Goal: Transaction & Acquisition: Purchase product/service

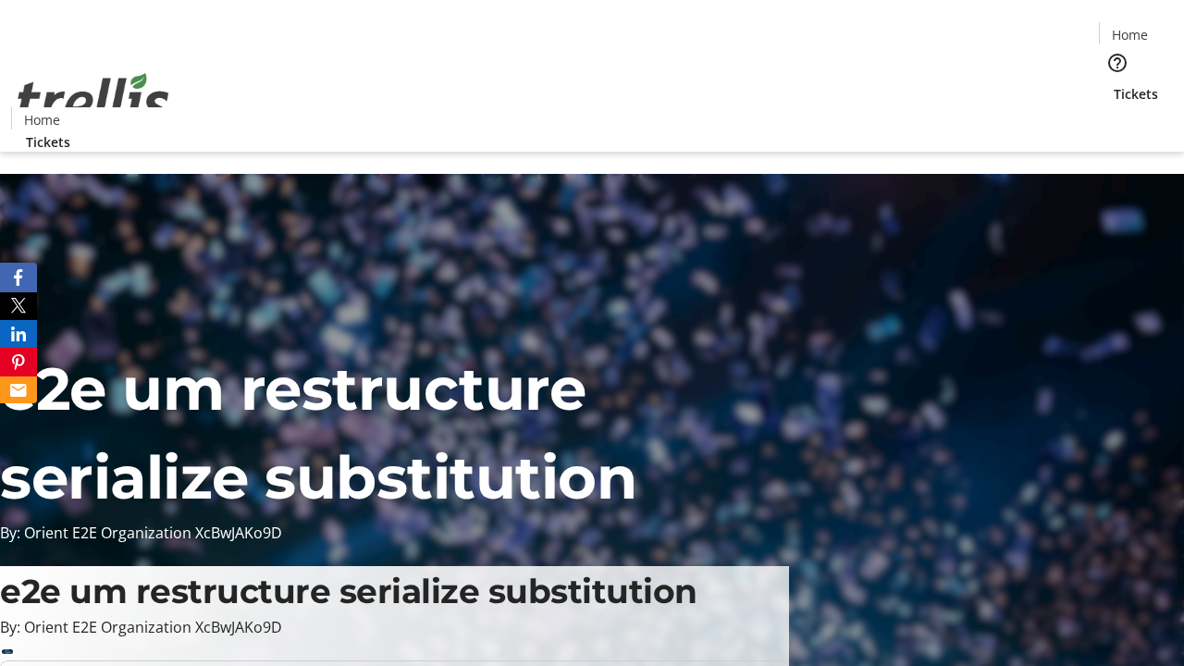
click at [1114, 84] on span "Tickets" at bounding box center [1136, 93] width 44 height 19
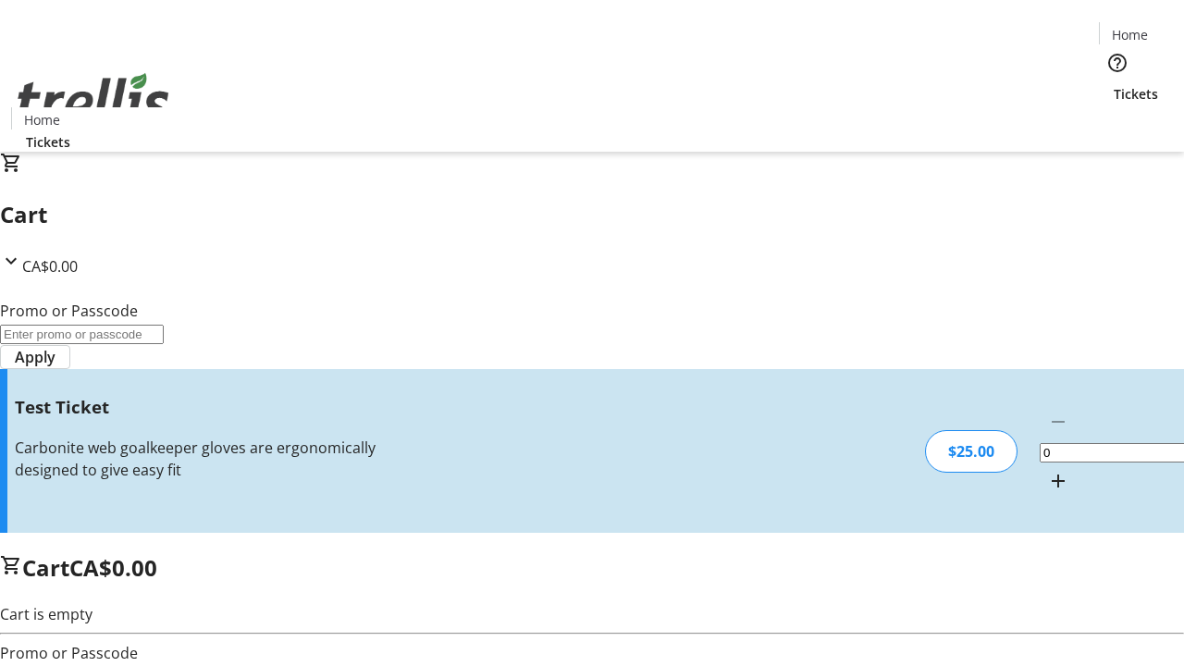
click at [1048, 470] on mat-icon "Increment by one" at bounding box center [1059, 481] width 22 height 22
type input "1"
